Goal: Information Seeking & Learning: Understand process/instructions

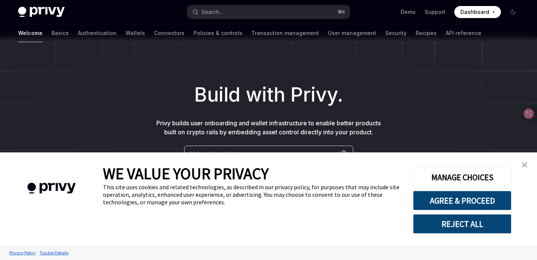
scroll to position [10, 0]
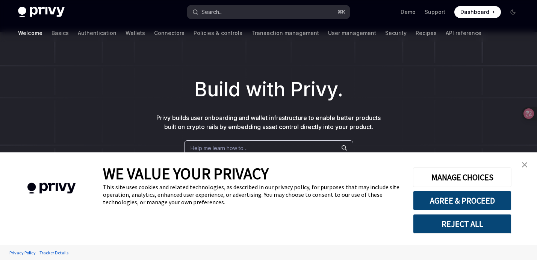
click at [268, 16] on button "Search... ⌘ K" at bounding box center [268, 12] width 163 height 14
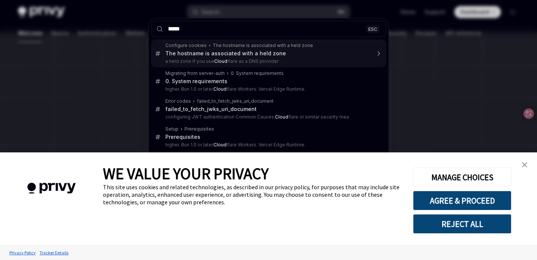
type input "******"
type textarea "*"
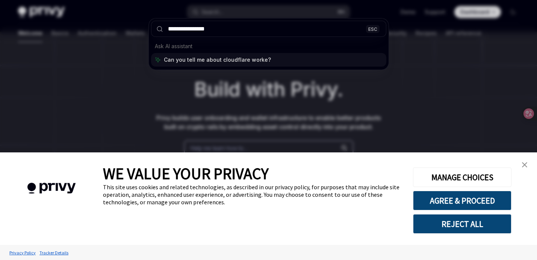
type input "**********"
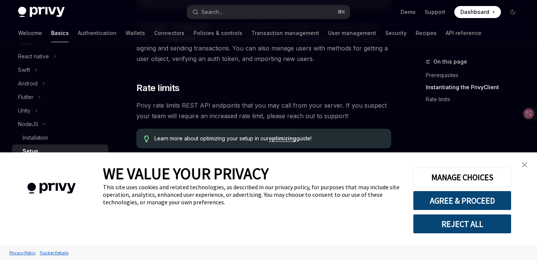
scroll to position [367, 0]
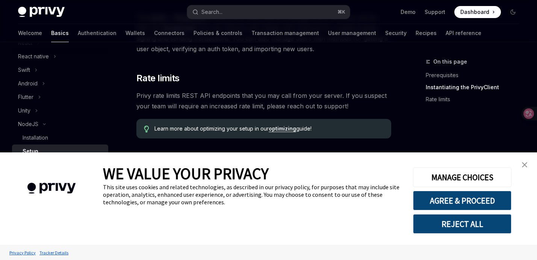
click at [524, 165] on img "close banner" at bounding box center [524, 164] width 5 height 5
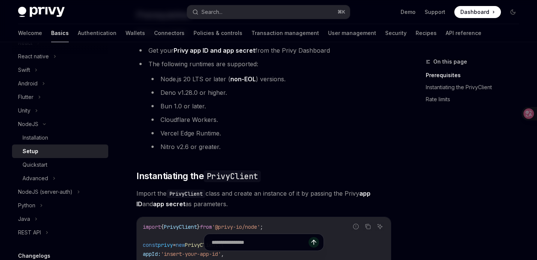
scroll to position [0, 0]
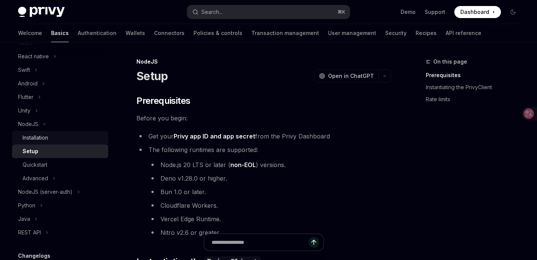
click at [37, 138] on div "Installation" at bounding box center [36, 137] width 26 height 9
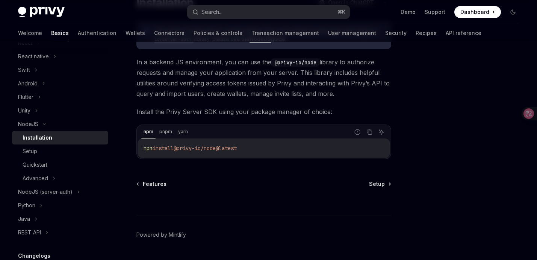
scroll to position [78, 0]
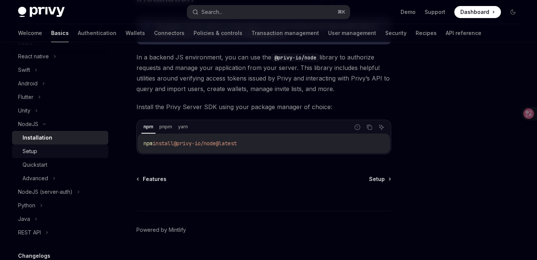
click at [51, 153] on div "Setup" at bounding box center [63, 150] width 81 height 9
type textarea "*"
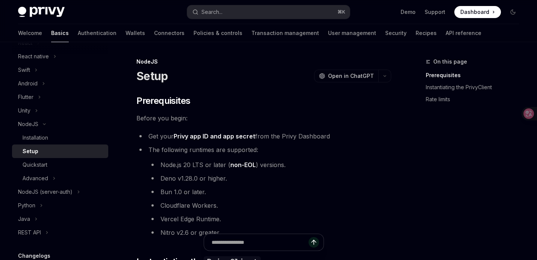
click at [255, 22] on div "Privy Docs home page Search... ⌘ K Demo Support Dashboard Dashboard Search..." at bounding box center [268, 12] width 501 height 24
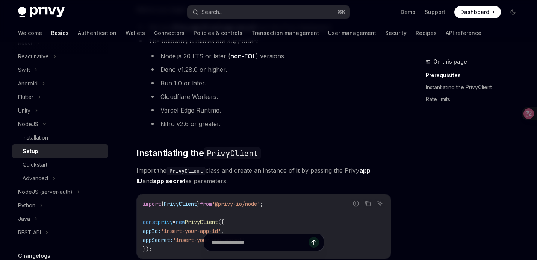
scroll to position [197, 0]
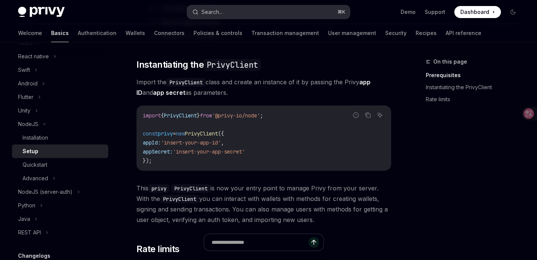
click at [243, 17] on button "Search... ⌘ K" at bounding box center [268, 12] width 163 height 14
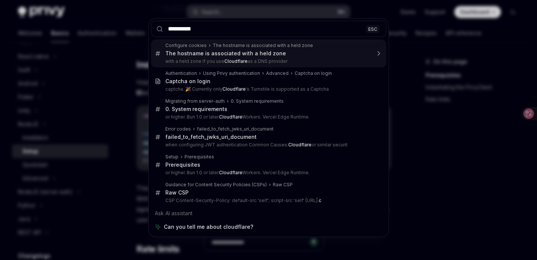
type input "**********"
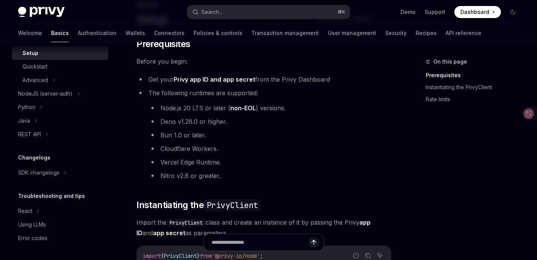
scroll to position [54, 0]
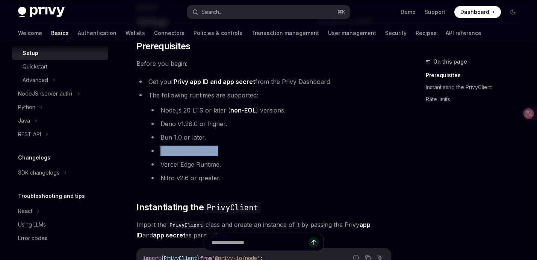
drag, startPoint x: 219, startPoint y: 151, endPoint x: 159, endPoint y: 144, distance: 60.5
click at [159, 144] on ul "Node.js 20 LTS or later ( non-EOL ) versions. [PERSON_NAME] v1.28.0 or higher. …" at bounding box center [269, 144] width 243 height 78
copy li "Cloudflare Workers."
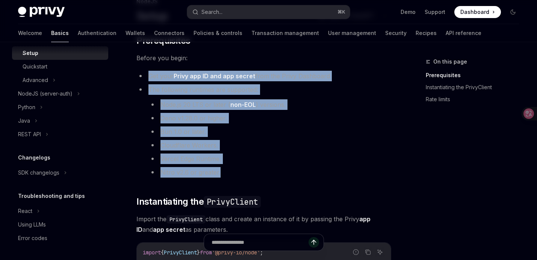
drag, startPoint x: 223, startPoint y: 174, endPoint x: 134, endPoint y: 66, distance: 140.1
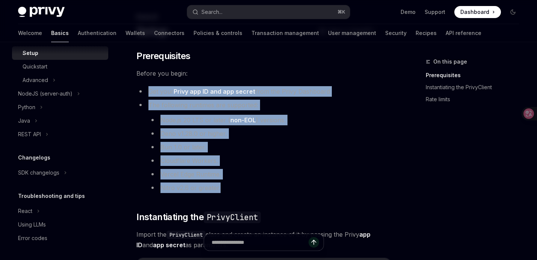
scroll to position [44, 0]
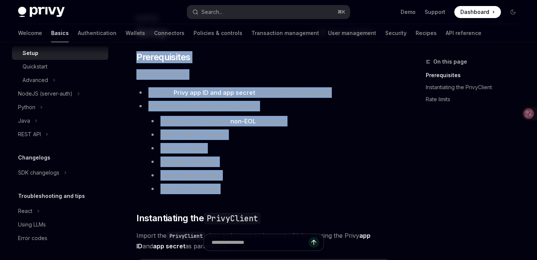
drag, startPoint x: 137, startPoint y: 55, endPoint x: 220, endPoint y: 188, distance: 156.4
click at [220, 188] on div "​ Prerequisites Before you begin: Get your Privy app ID and app secret from the…" at bounding box center [263, 256] width 255 height 411
copy div "Prerequisites Before you begin: Get your Privy app ID and app secret from the P…"
